Goal: Information Seeking & Learning: Learn about a topic

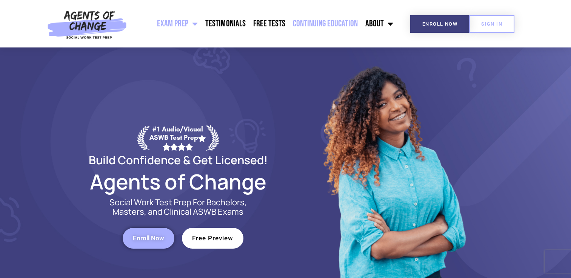
click at [327, 20] on link "Continuing Education" at bounding box center [325, 23] width 72 height 19
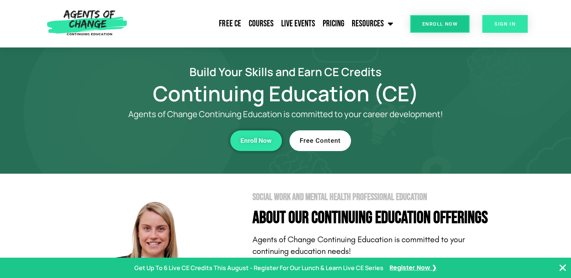
click at [515, 28] on link "SIGN IN" at bounding box center [504, 24] width 45 height 18
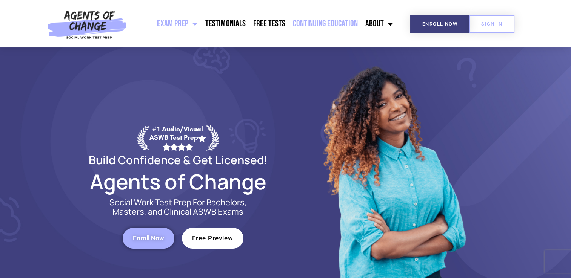
click at [321, 20] on link "Continuing Education" at bounding box center [325, 23] width 72 height 19
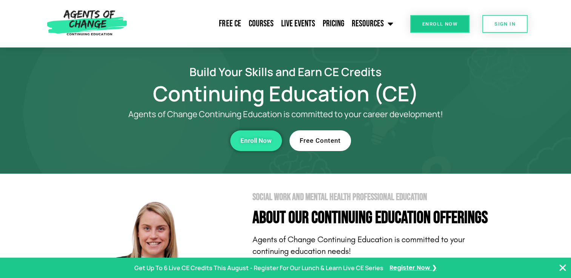
click at [335, 143] on span "Free Content" at bounding box center [320, 141] width 41 height 6
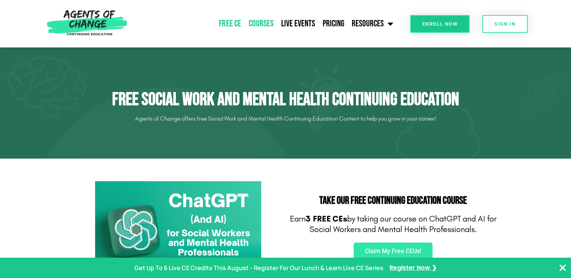
click at [260, 23] on link "Courses" at bounding box center [261, 23] width 32 height 19
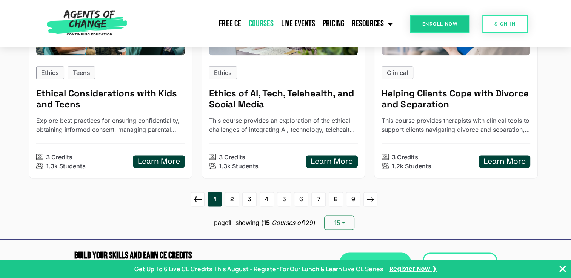
scroll to position [1094, 0]
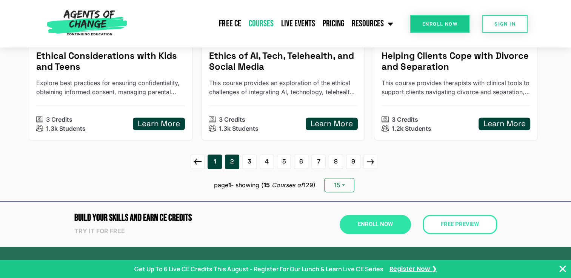
click at [237, 161] on link "2" at bounding box center [232, 162] width 14 height 14
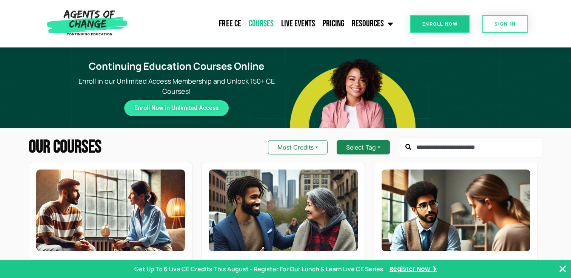
click at [376, 146] on button "Select Tag" at bounding box center [363, 147] width 53 height 14
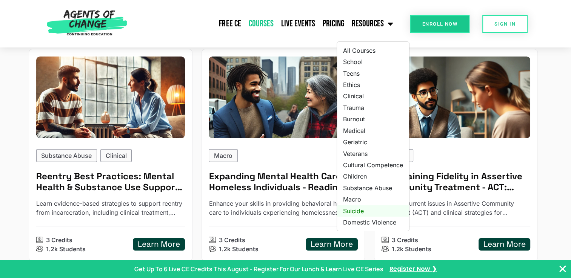
scroll to position [75, 0]
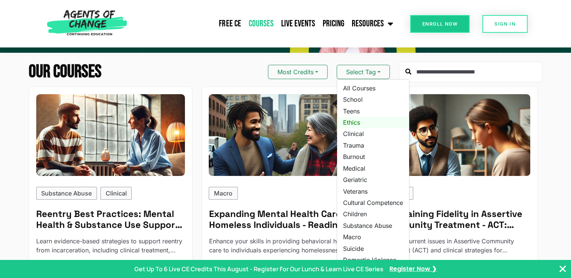
click at [355, 120] on link "Ethics" at bounding box center [373, 122] width 72 height 11
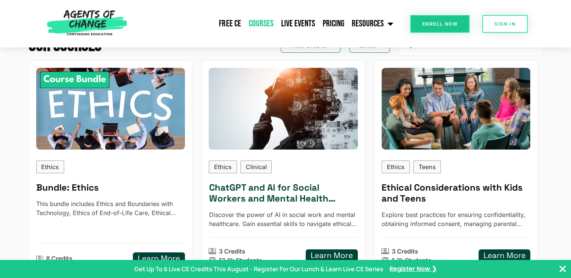
scroll to position [113, 0]
